Goal: Transaction & Acquisition: Subscribe to service/newsletter

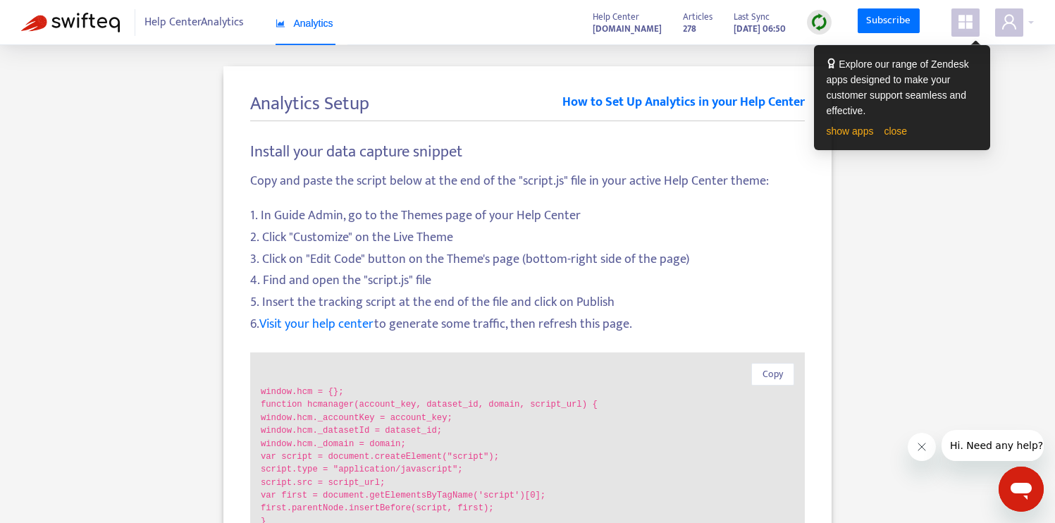
click at [958, 17] on icon "appstore" at bounding box center [965, 21] width 17 height 17
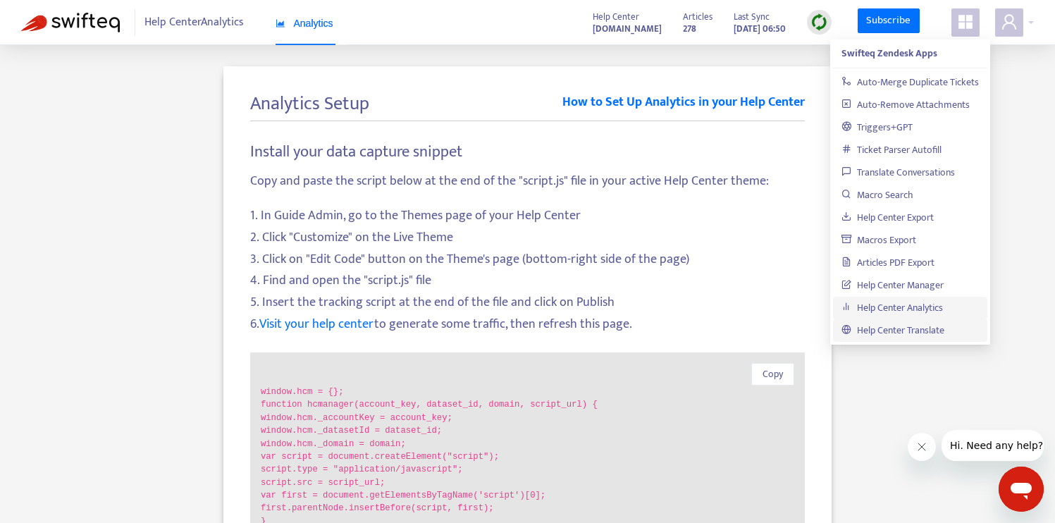
click at [882, 330] on link "Help Center Translate" at bounding box center [893, 330] width 103 height 16
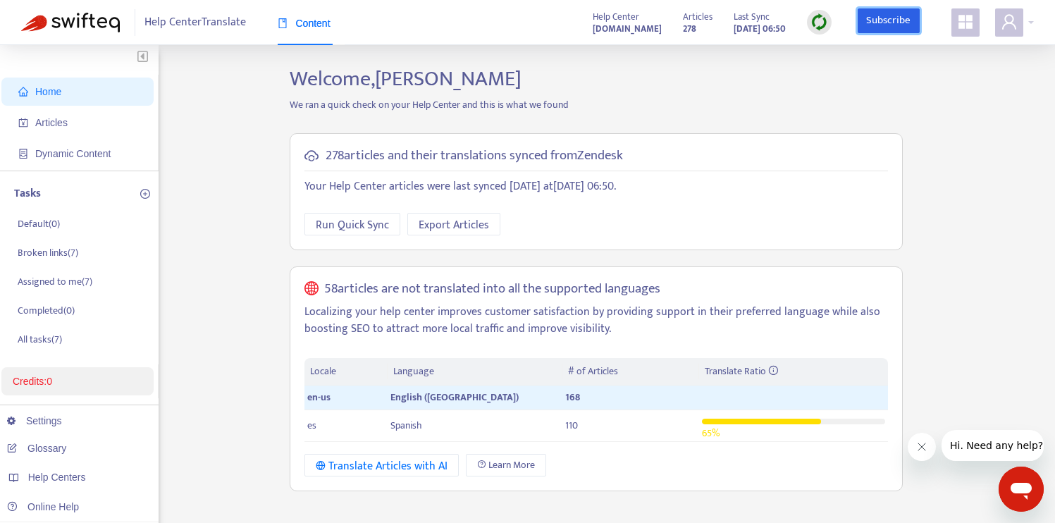
click at [882, 13] on link "Subscribe" at bounding box center [889, 20] width 62 height 25
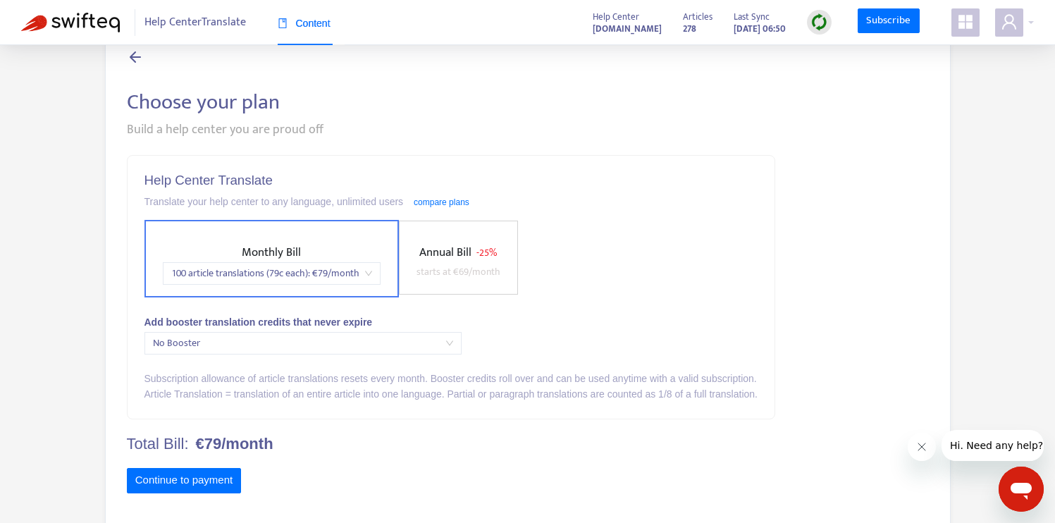
scroll to position [54, 0]
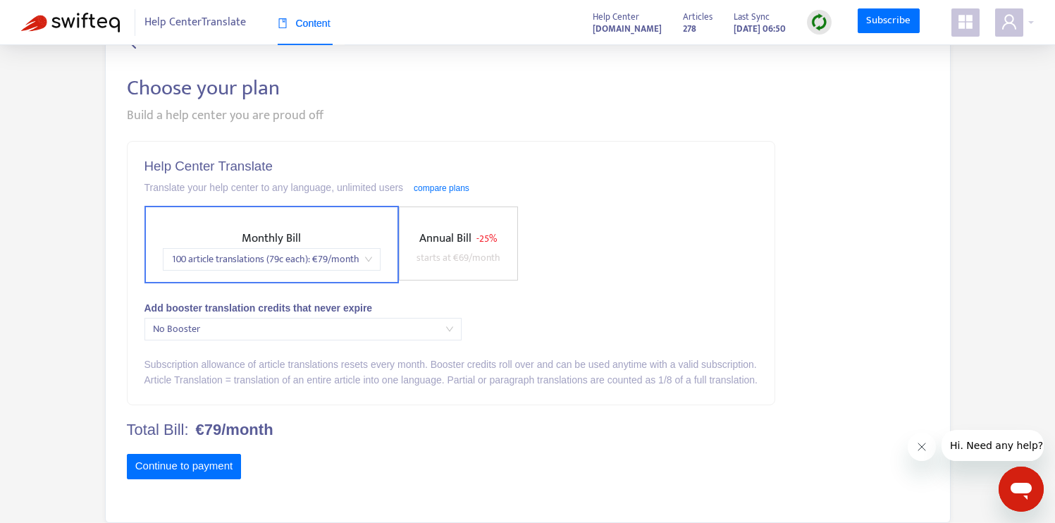
click at [447, 251] on span "starts at € 69 /month" at bounding box center [459, 258] width 84 height 16
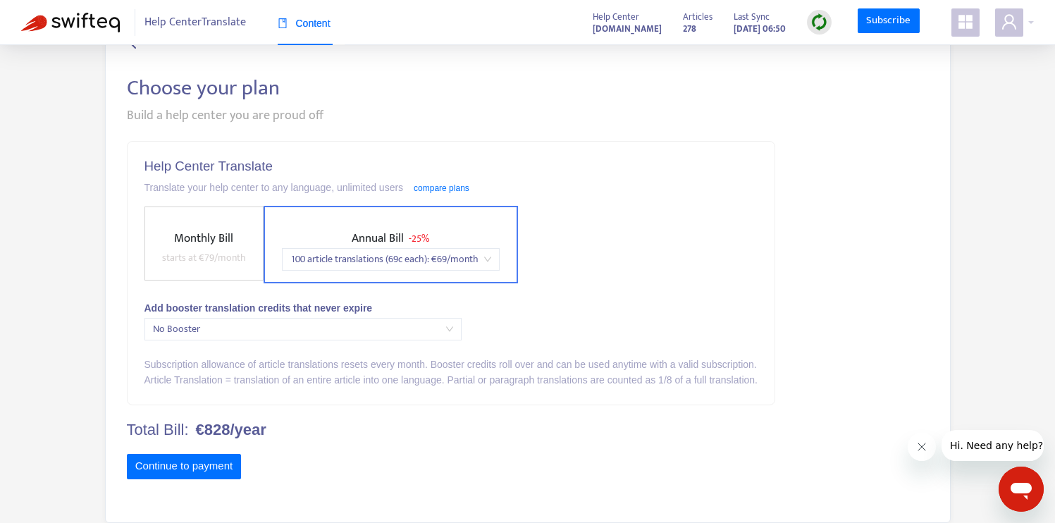
click at [185, 250] on span "starts at € 79 /month" at bounding box center [204, 258] width 84 height 16
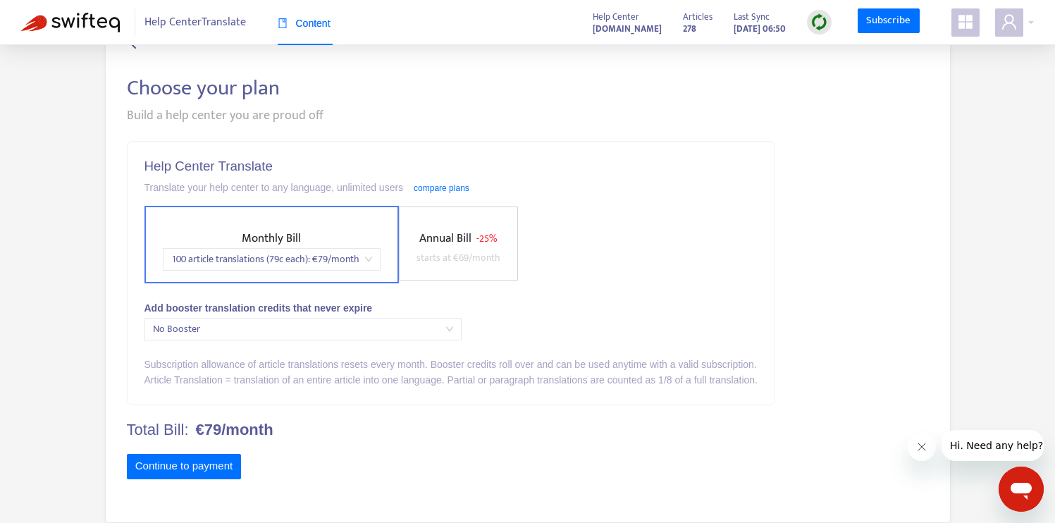
click at [443, 216] on label "Annual Bill - 25% starts at € 69 /month" at bounding box center [458, 244] width 119 height 74
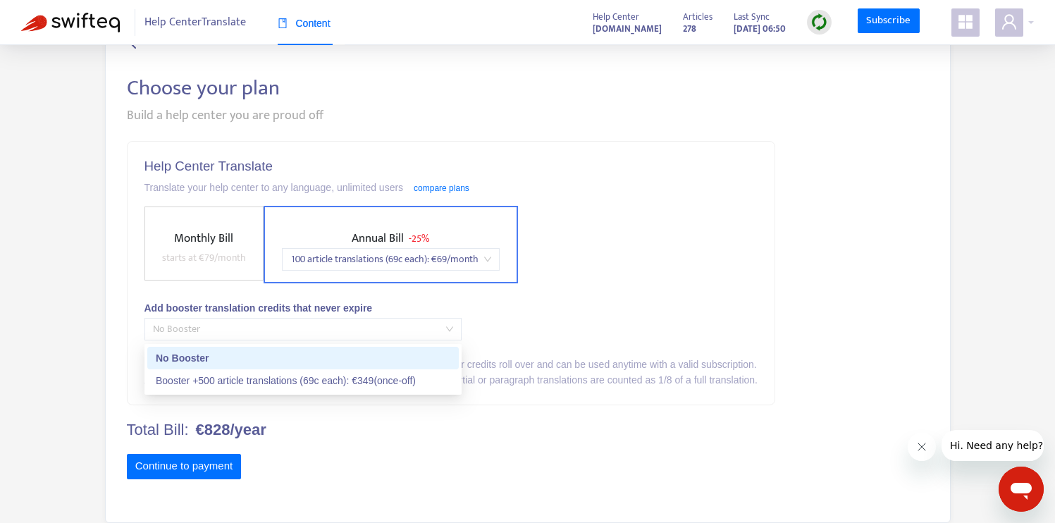
click at [229, 329] on span "No Booster" at bounding box center [303, 329] width 300 height 21
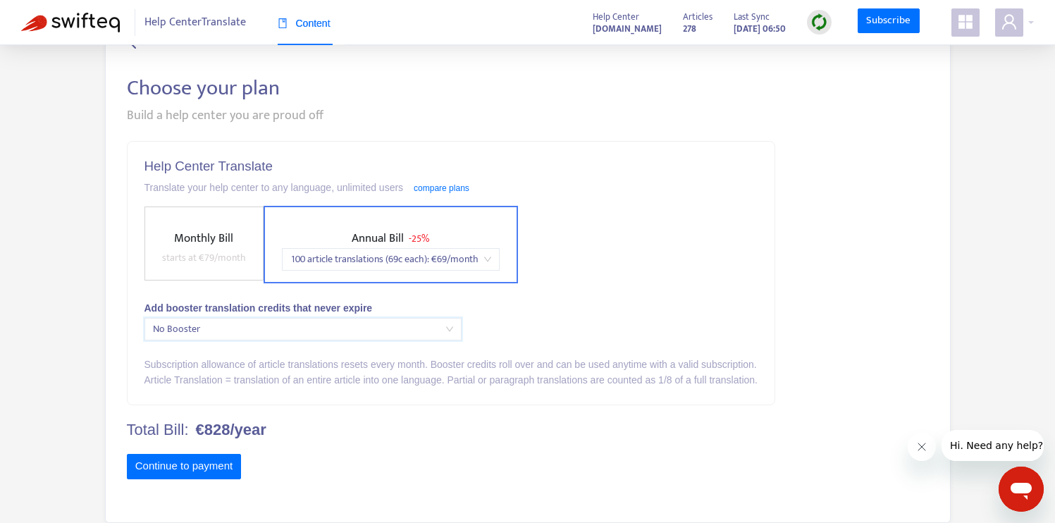
click at [229, 329] on span "No Booster" at bounding box center [303, 329] width 300 height 21
click at [192, 467] on button "Continue to payment" at bounding box center [184, 466] width 115 height 25
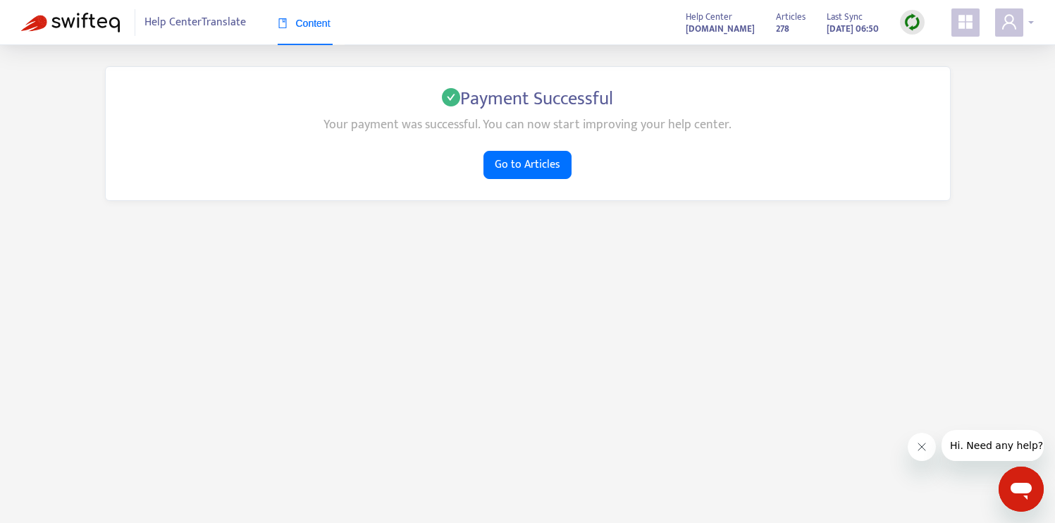
click at [1024, 26] on div at bounding box center [1014, 22] width 39 height 28
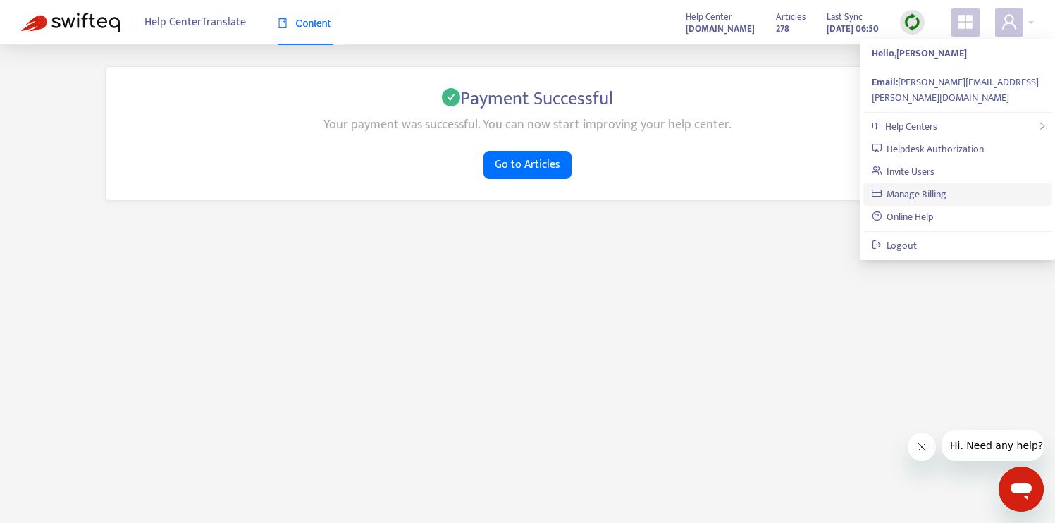
click at [945, 186] on link "Manage Billing" at bounding box center [909, 194] width 75 height 16
